Goal: Task Accomplishment & Management: Use online tool/utility

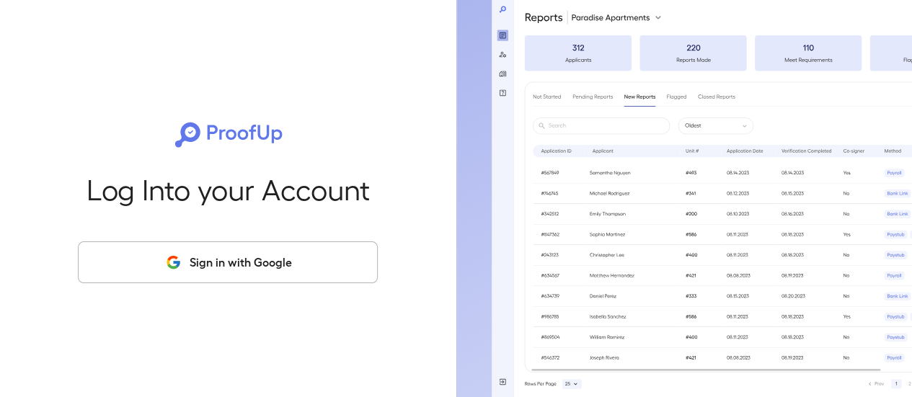
click at [287, 242] on button "Sign in with Google" at bounding box center [228, 263] width 300 height 42
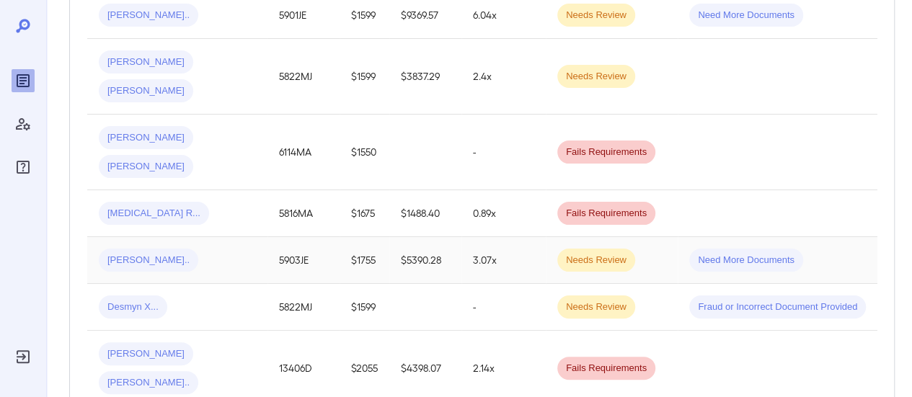
scroll to position [361, 0]
